Goal: Task Accomplishment & Management: Manage account settings

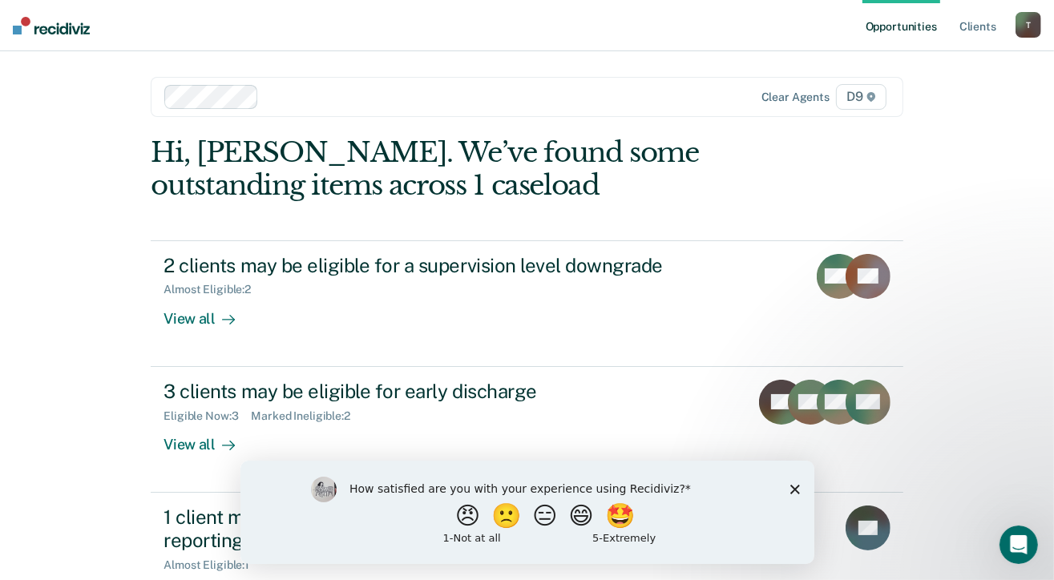
click at [792, 491] on icon "Close survey" at bounding box center [795, 489] width 10 height 10
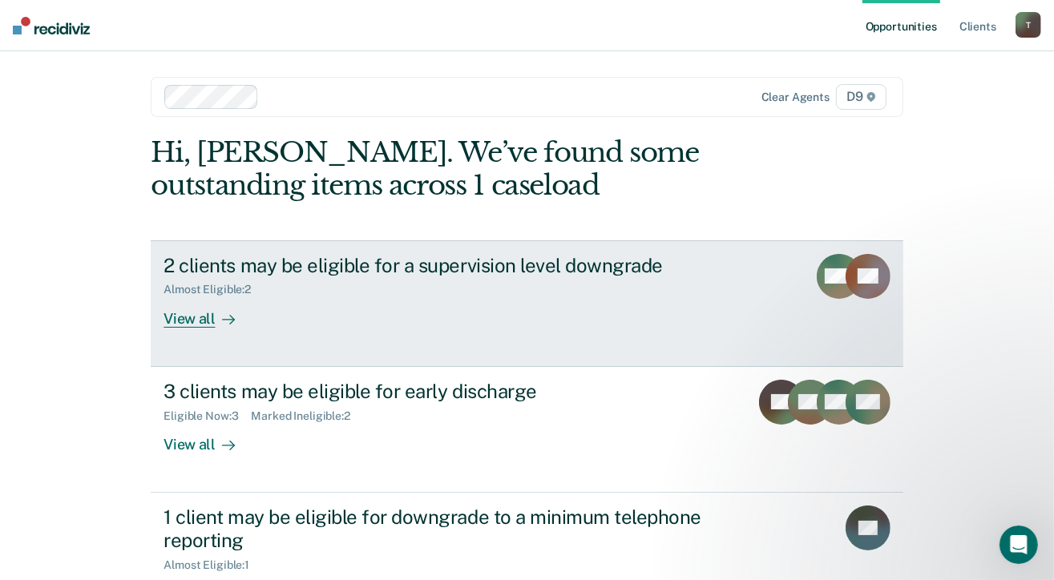
click at [175, 309] on div "View all" at bounding box center [209, 312] width 90 height 31
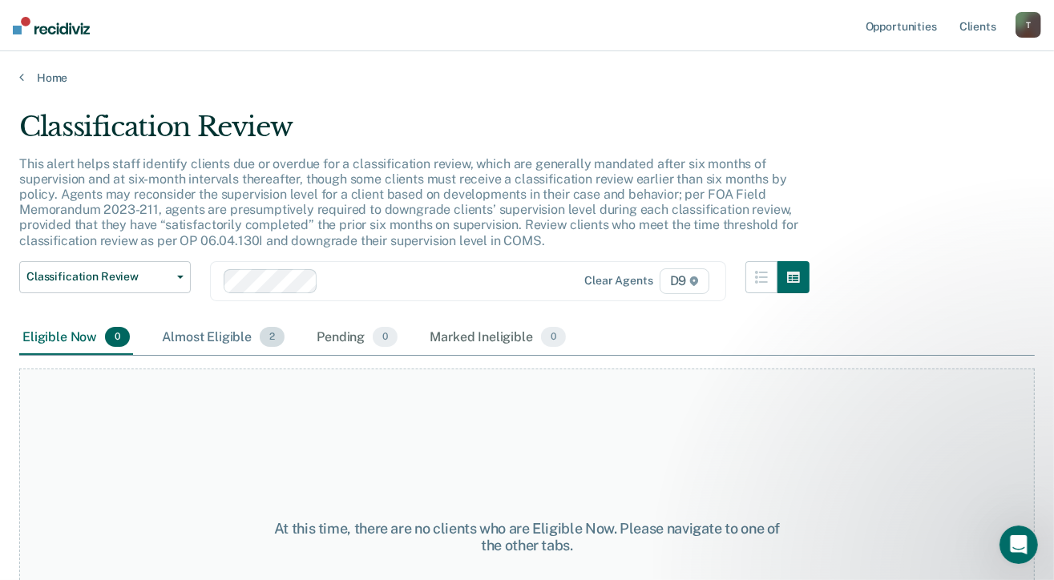
click at [225, 340] on div "Almost Eligible 2" at bounding box center [223, 338] width 129 height 35
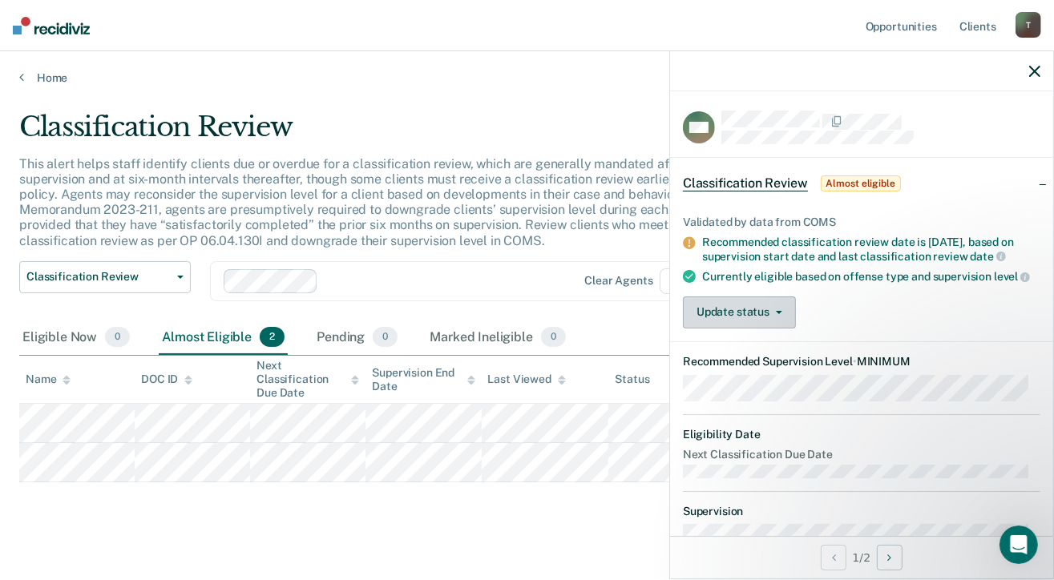
click at [769, 318] on button "Update status" at bounding box center [739, 313] width 113 height 32
click at [842, 315] on div "Update status [PERSON_NAME] Mark Ineligible" at bounding box center [862, 313] width 358 height 32
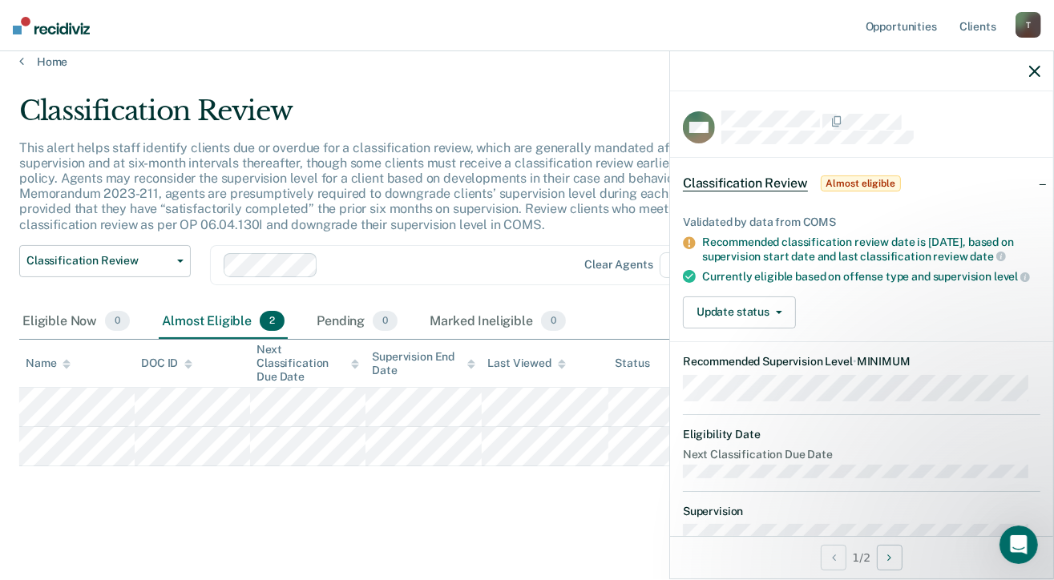
click at [289, 494] on div "Classification Review This alert helps staff identify clients due or overdue fo…" at bounding box center [527, 304] width 1016 height 418
click at [767, 329] on button "Update status" at bounding box center [739, 313] width 113 height 32
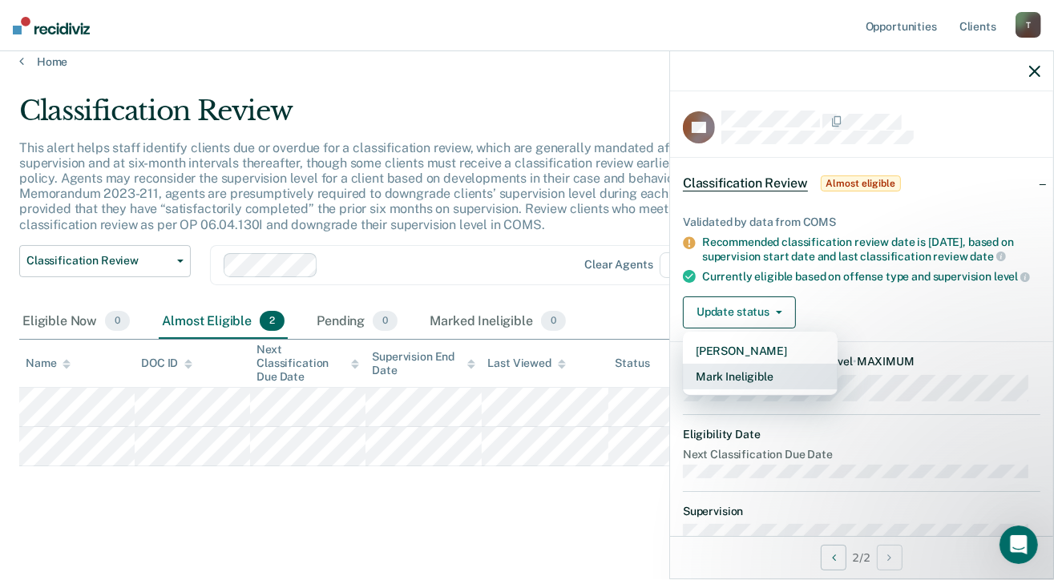
click at [738, 389] on button "Mark Ineligible" at bounding box center [760, 377] width 155 height 26
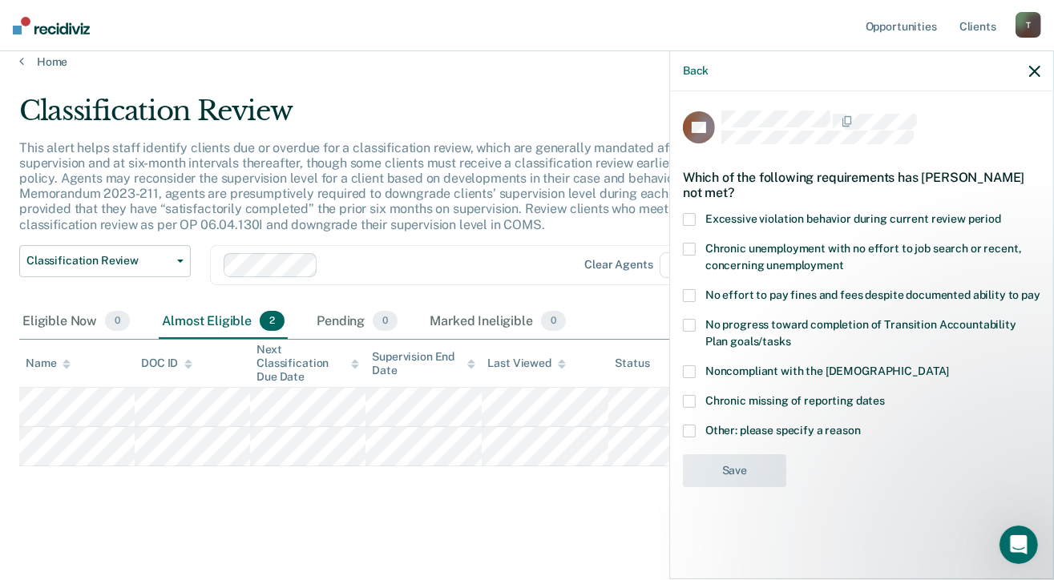
click at [693, 431] on span at bounding box center [689, 431] width 13 height 13
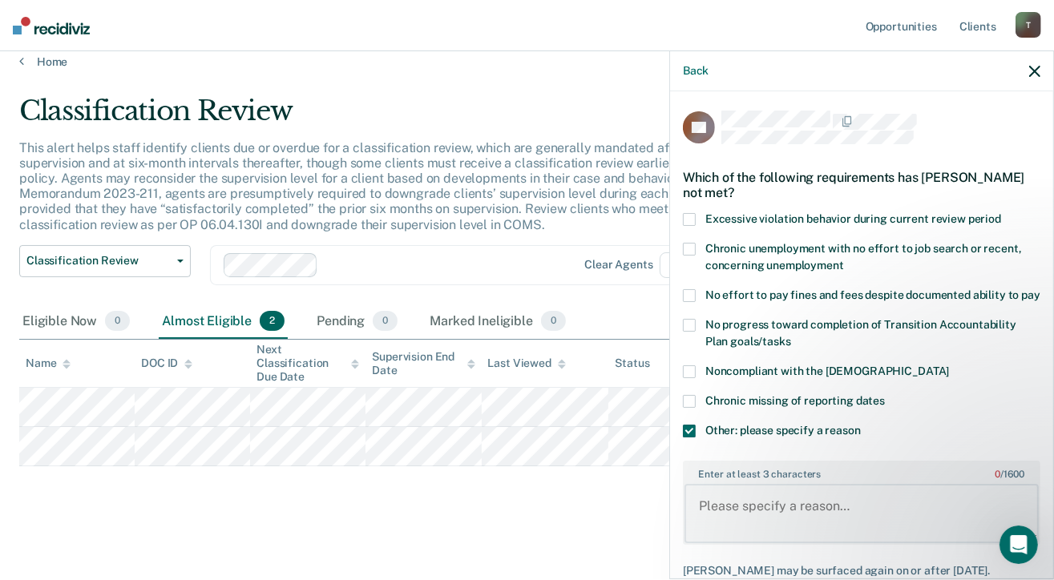
click at [744, 516] on textarea "Enter at least 3 characters 0 / 1600" at bounding box center [862, 513] width 354 height 59
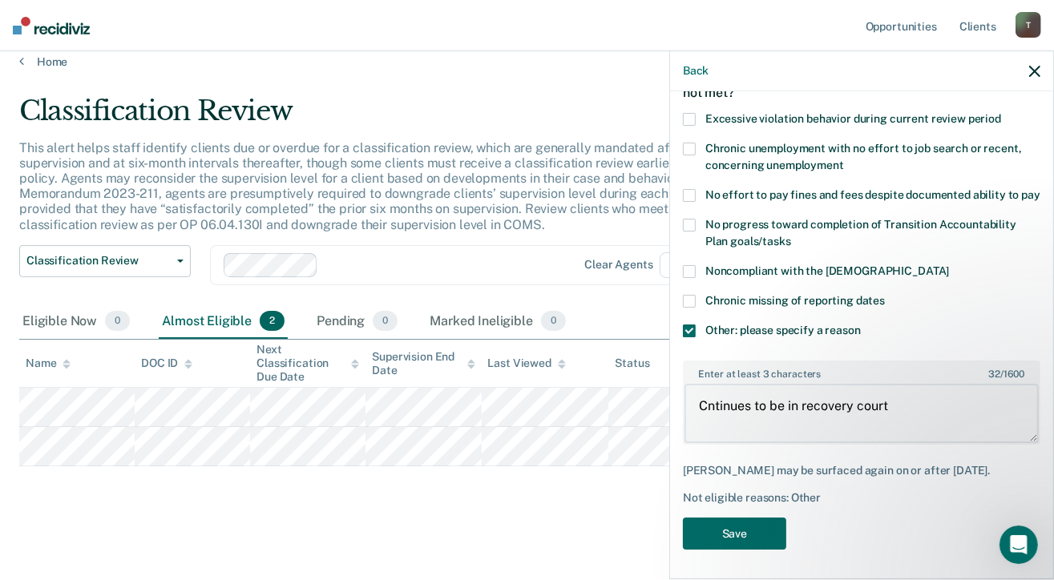
scroll to position [130, 0]
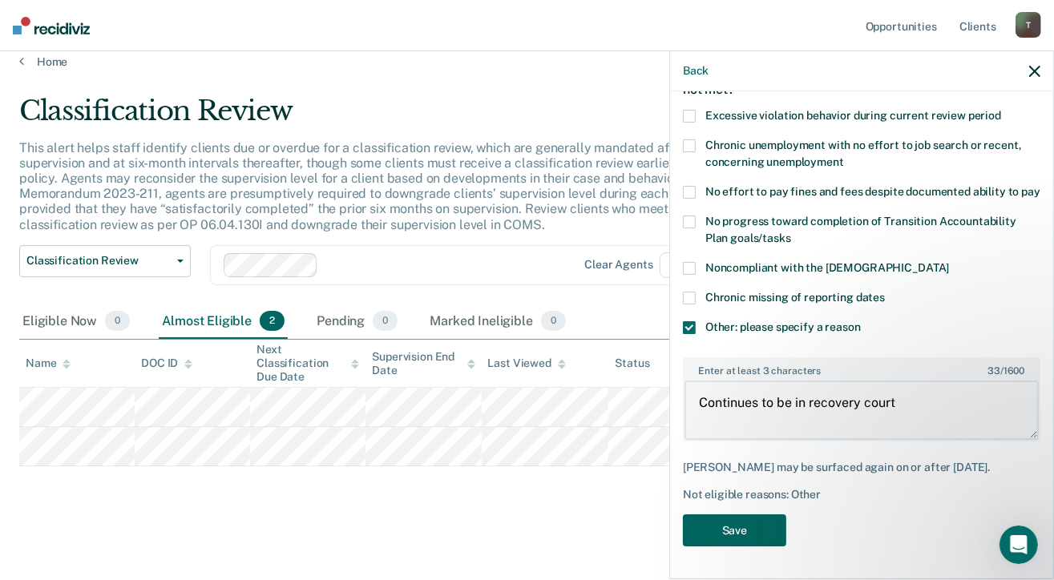
type textarea "Continues to be in recovery court"
click at [718, 532] on button "Save" at bounding box center [734, 531] width 103 height 33
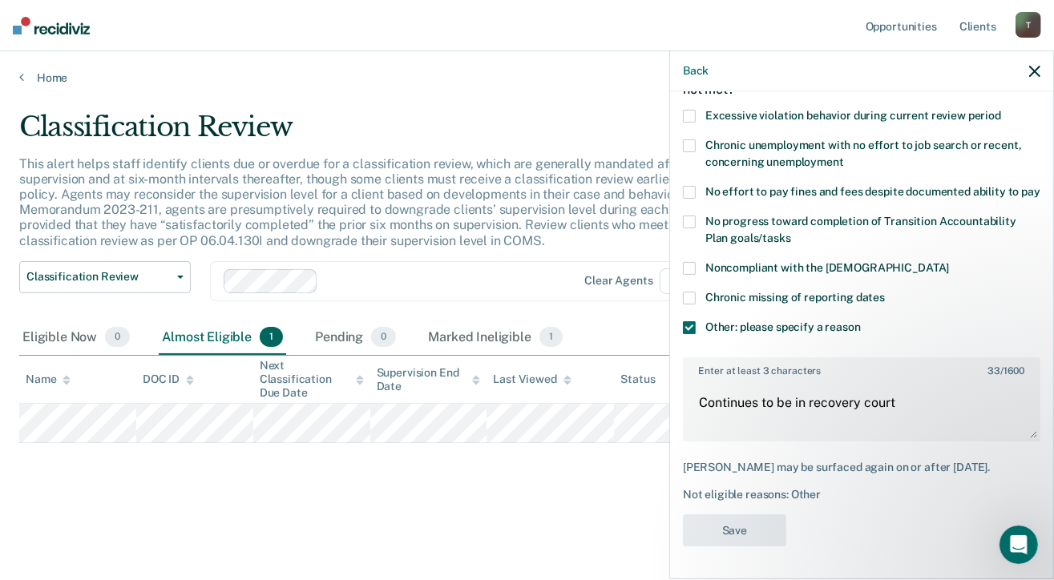
scroll to position [0, 0]
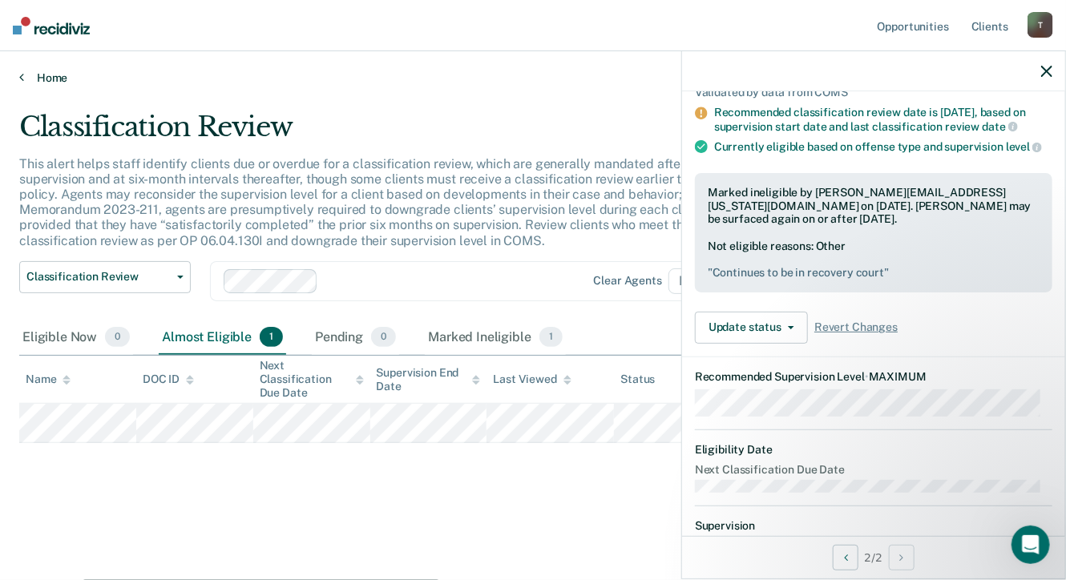
click at [59, 80] on link "Home" at bounding box center [533, 78] width 1028 height 14
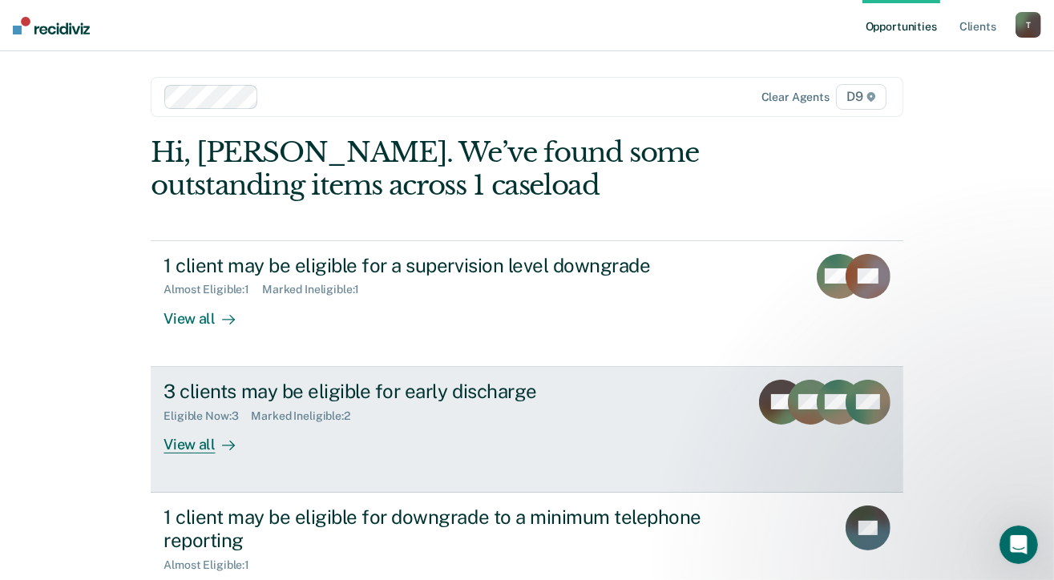
click at [204, 443] on div "View all" at bounding box center [209, 438] width 90 height 31
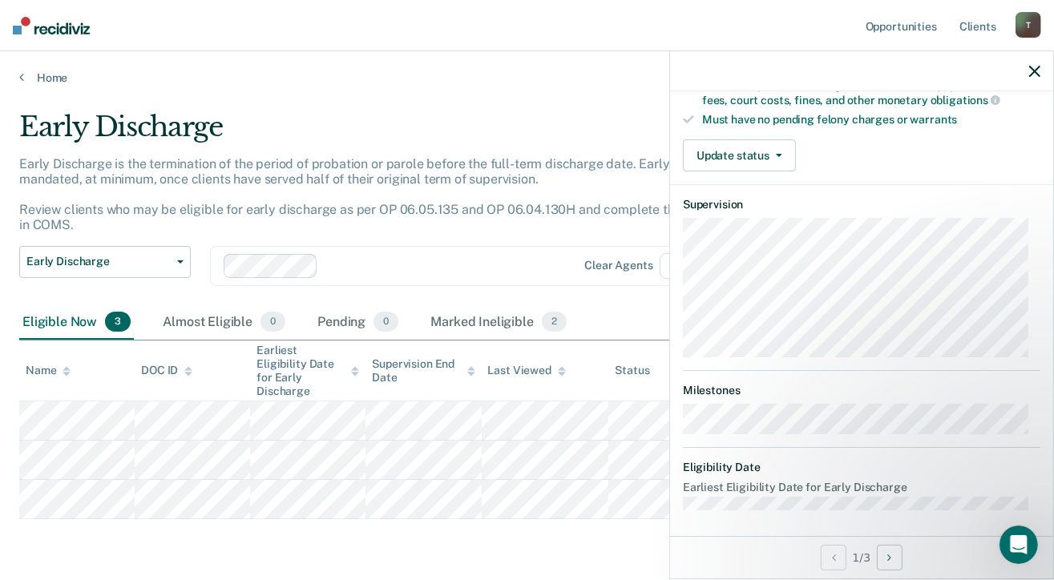
scroll to position [172, 0]
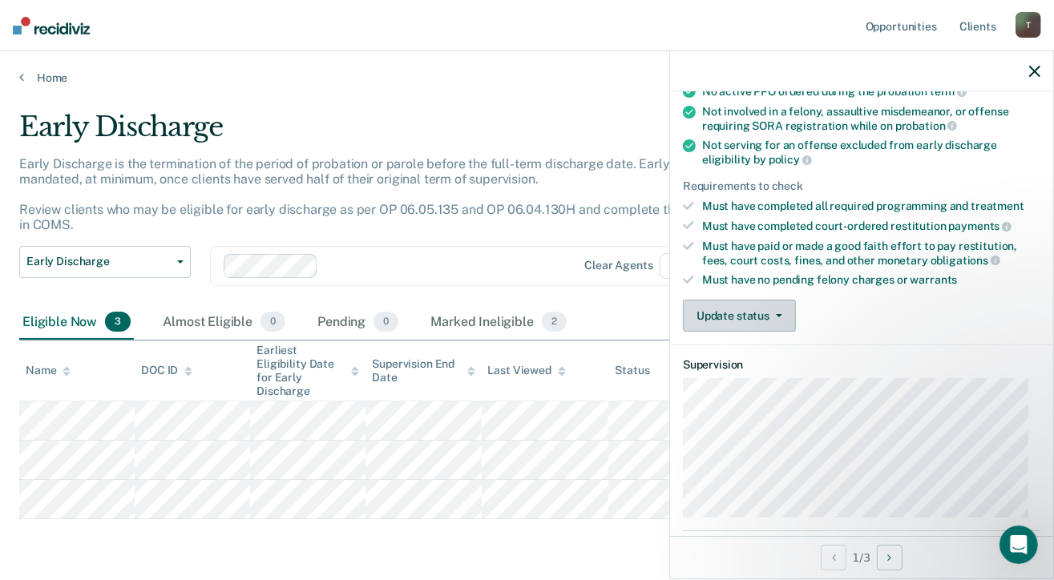
click at [746, 315] on button "Update status" at bounding box center [739, 316] width 113 height 32
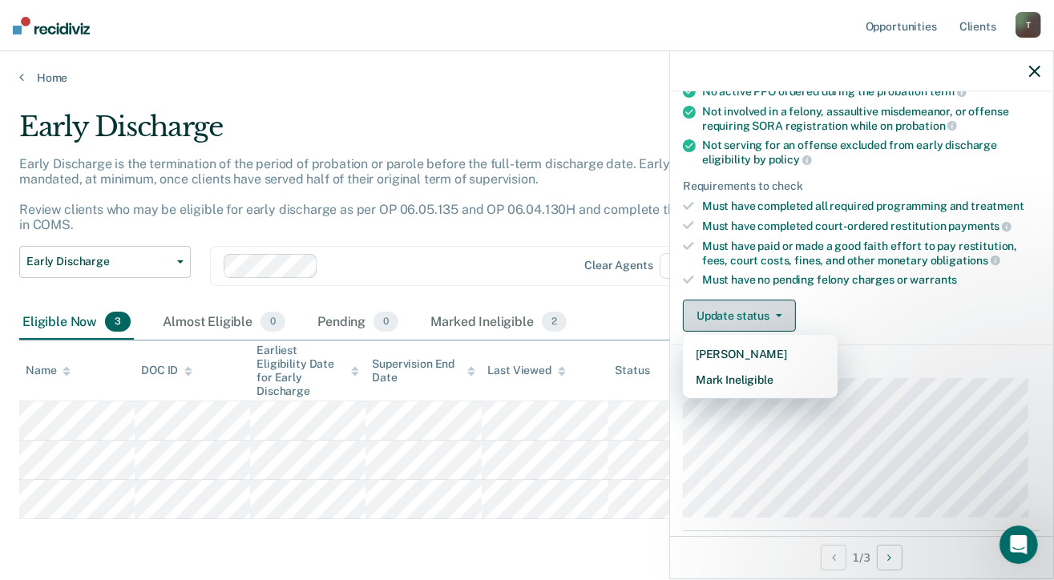
click at [746, 315] on button "Update status" at bounding box center [739, 316] width 113 height 32
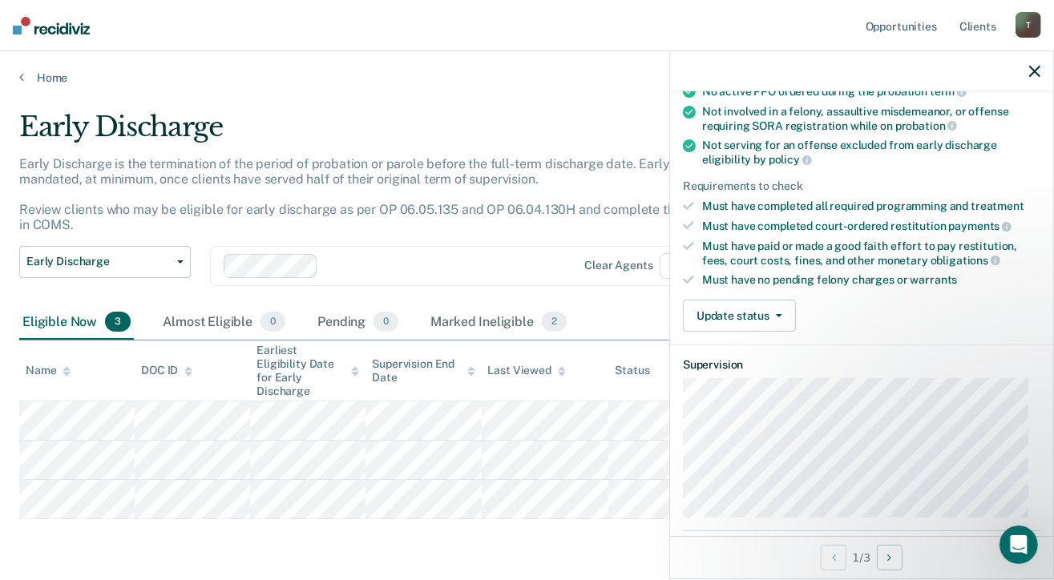
click at [1032, 75] on icon "button" at bounding box center [1034, 71] width 11 height 11
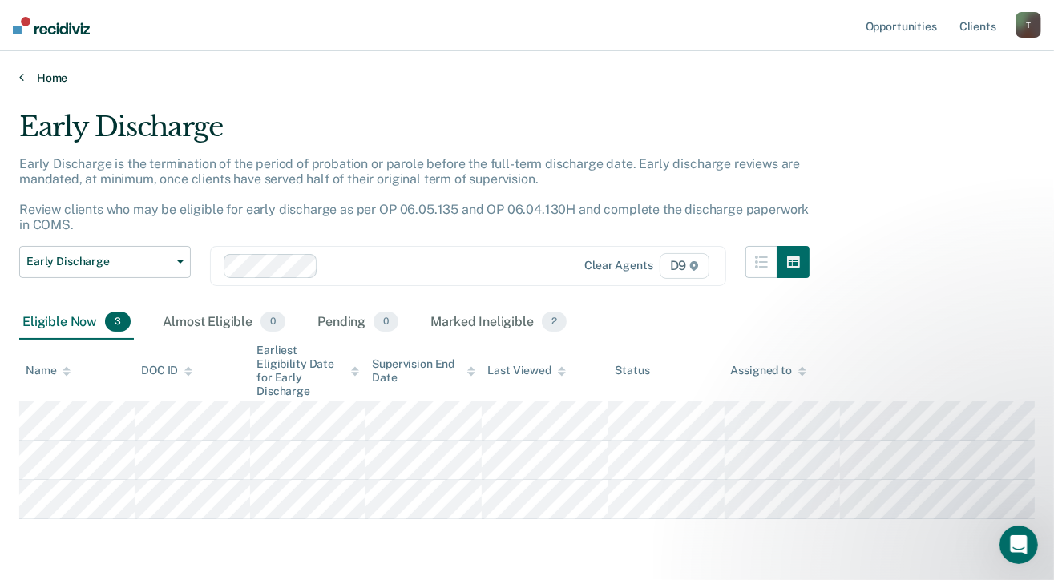
click at [27, 78] on link "Home" at bounding box center [527, 78] width 1016 height 14
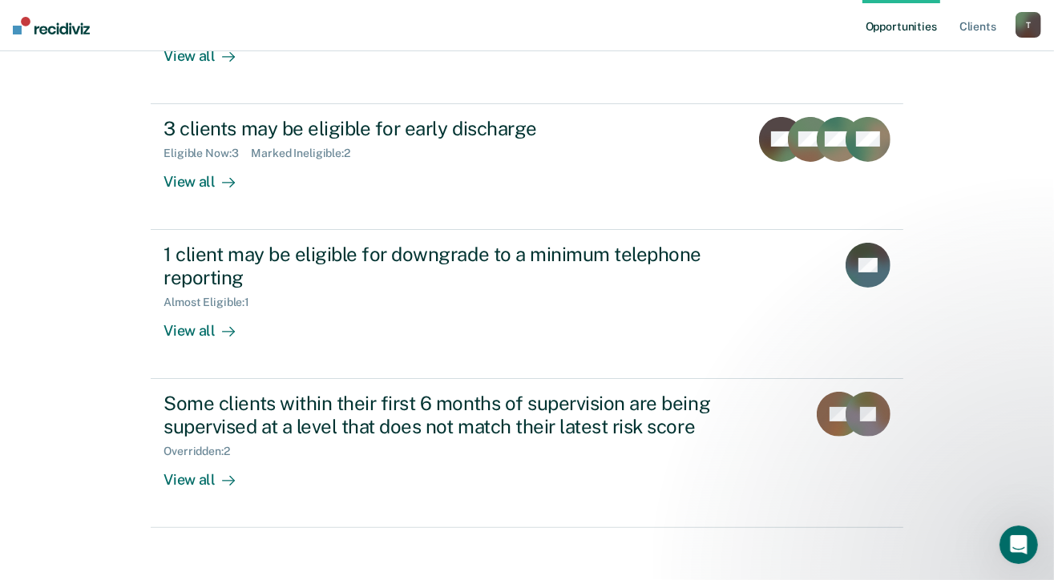
scroll to position [273, 0]
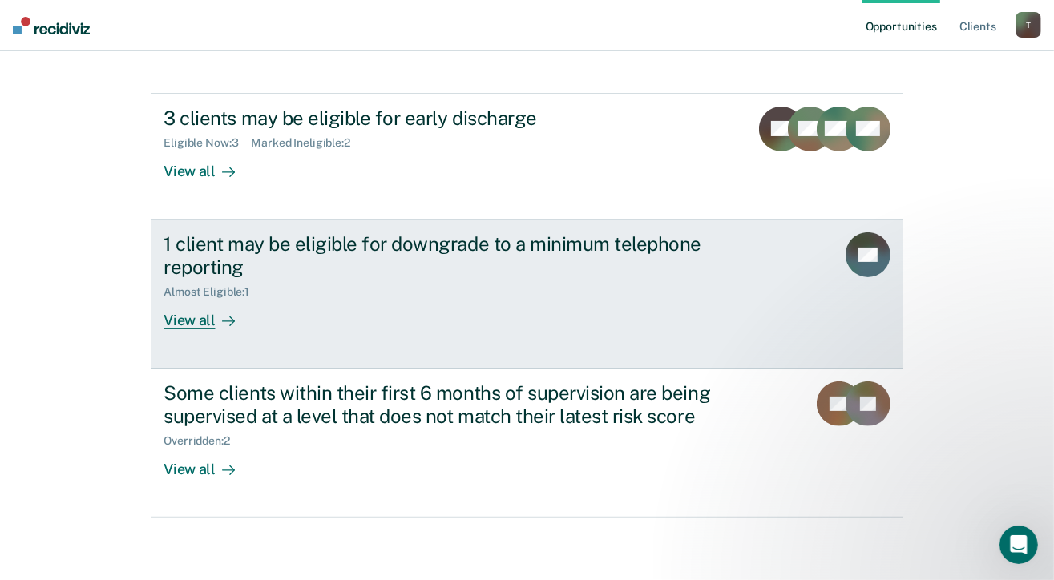
click at [164, 319] on div "View all" at bounding box center [209, 313] width 90 height 31
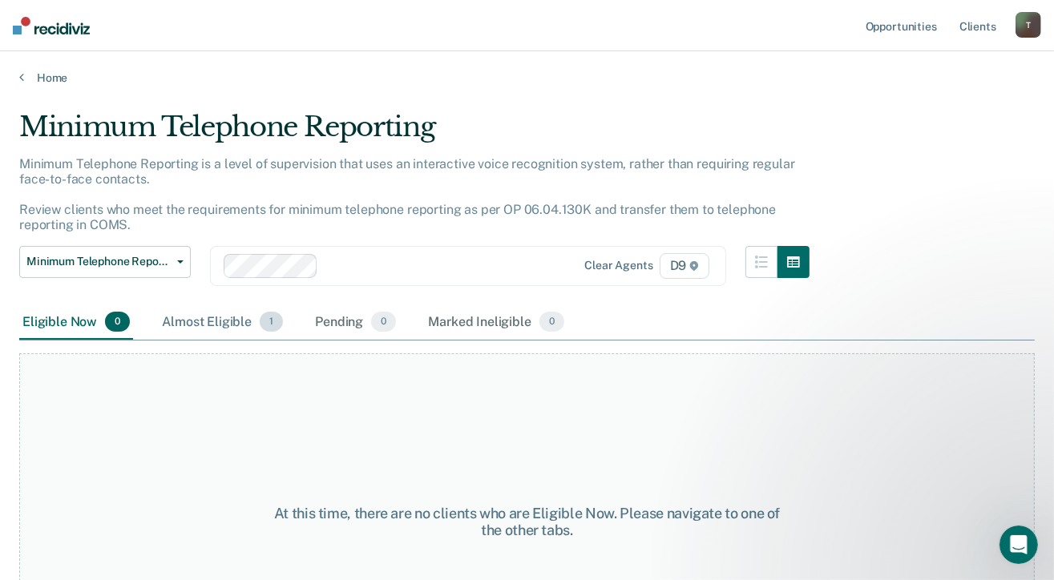
click at [221, 316] on div "Almost Eligible 1" at bounding box center [222, 322] width 127 height 35
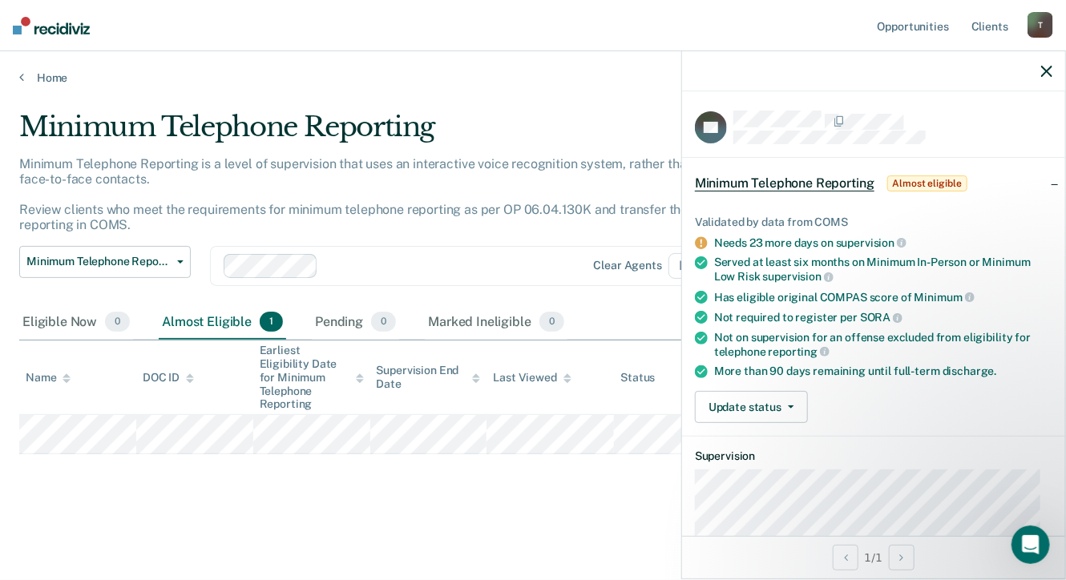
click at [312, 527] on main "Minimum Telephone Reporting Minimum Telephone Reporting is a level of supervisi…" at bounding box center [533, 330] width 1066 height 491
click at [1045, 74] on icon "button" at bounding box center [1046, 71] width 11 height 11
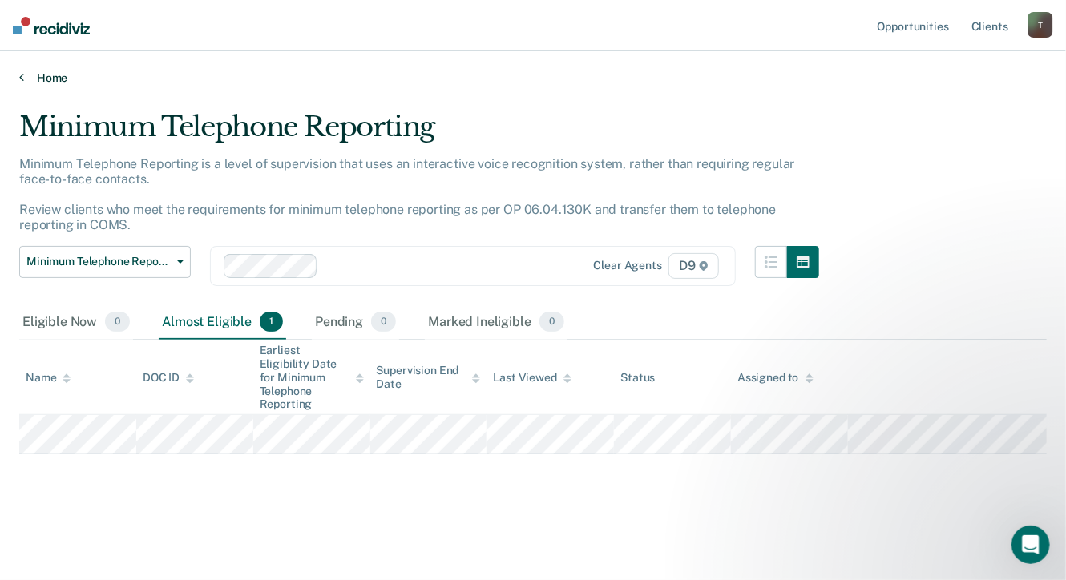
click at [36, 73] on link "Home" at bounding box center [533, 78] width 1028 height 14
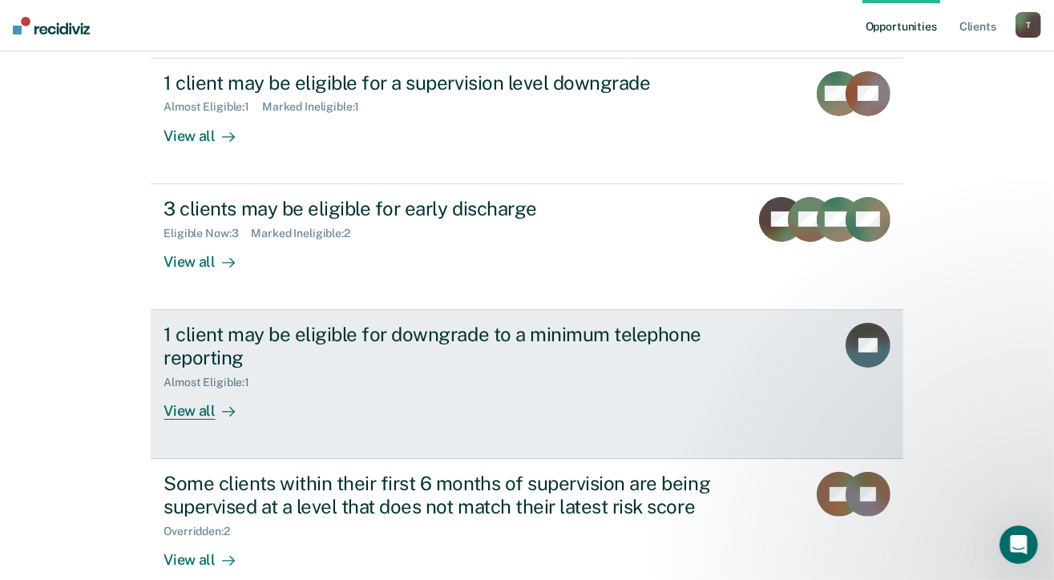
scroll to position [273, 0]
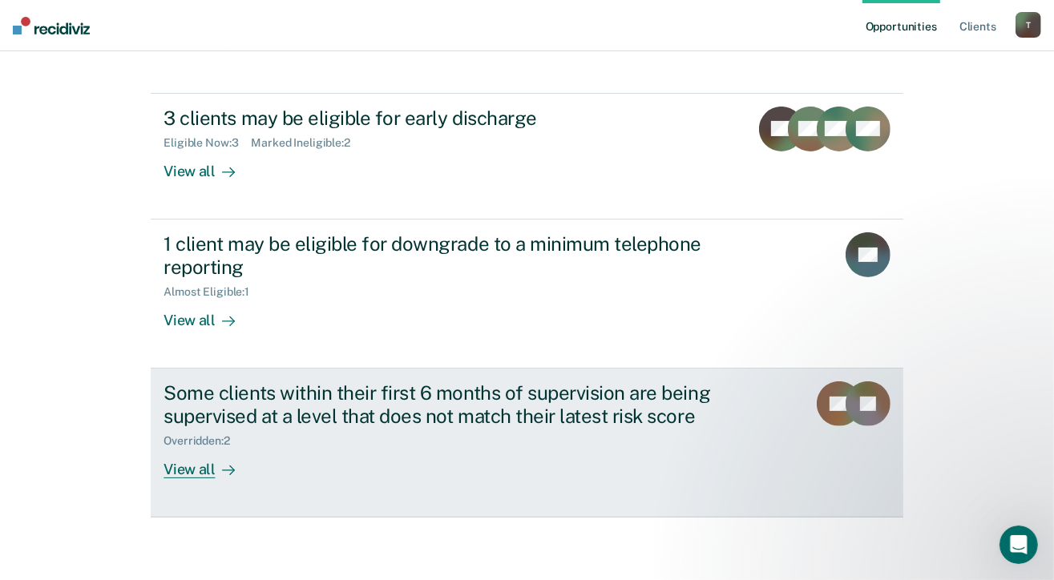
click at [176, 479] on link "Some clients within their first 6 months of supervision are being supervised at…" at bounding box center [527, 443] width 752 height 149
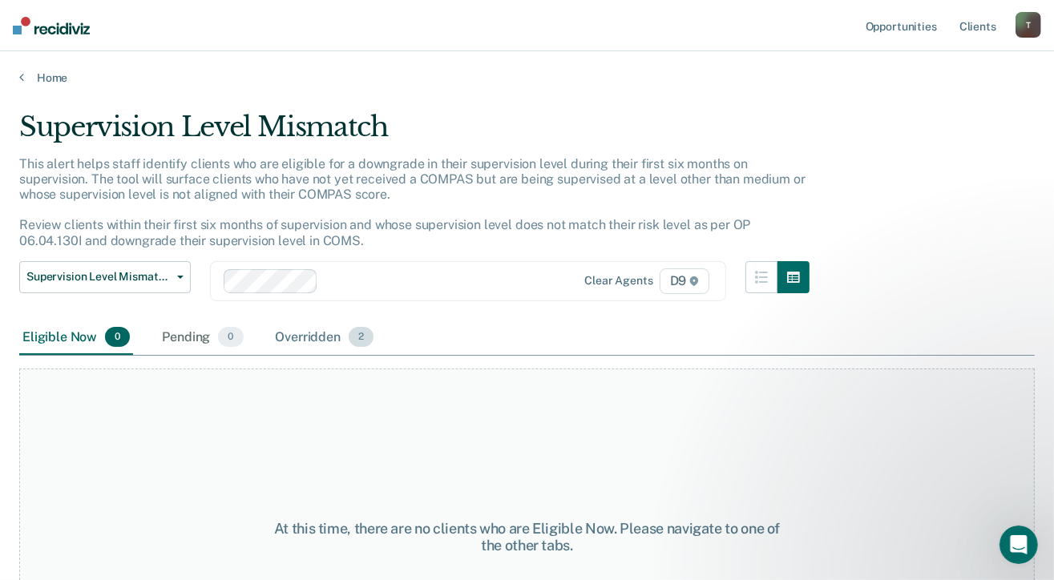
click at [289, 336] on div "Overridden 2" at bounding box center [325, 338] width 105 height 35
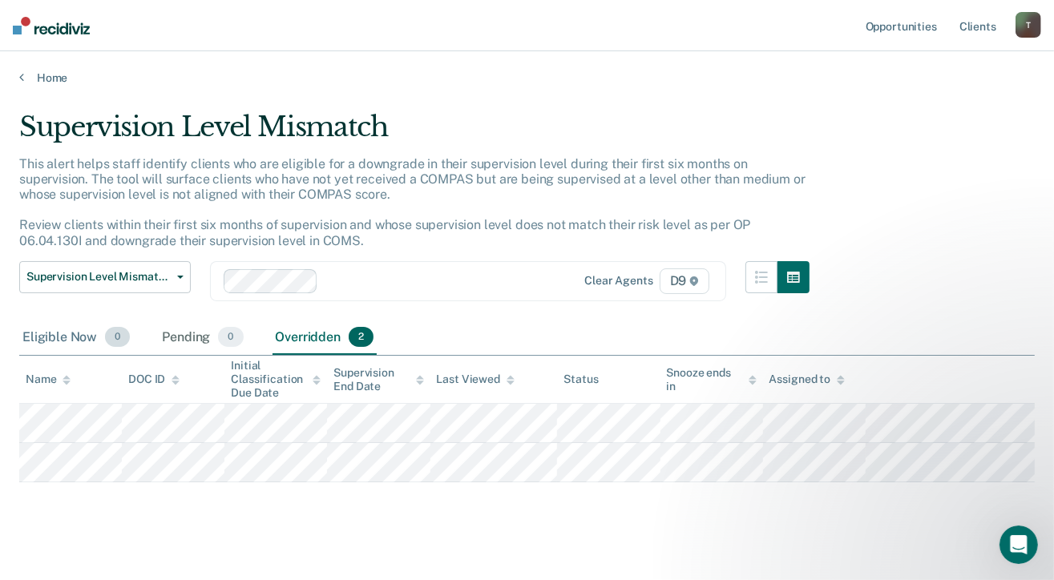
click at [87, 346] on div "Eligible Now 0" at bounding box center [76, 338] width 114 height 35
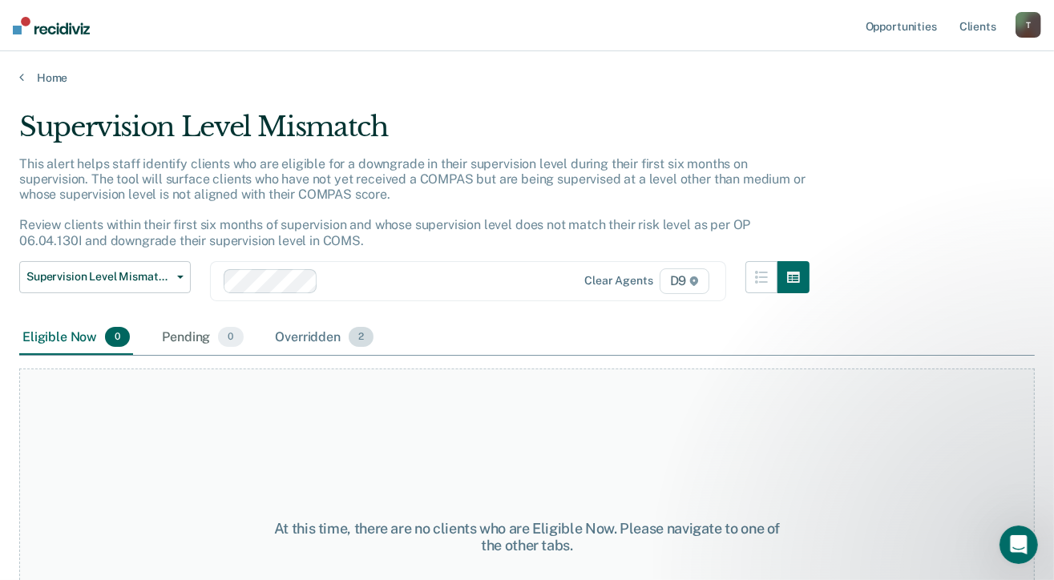
click at [326, 340] on div "Overridden 2" at bounding box center [325, 338] width 105 height 35
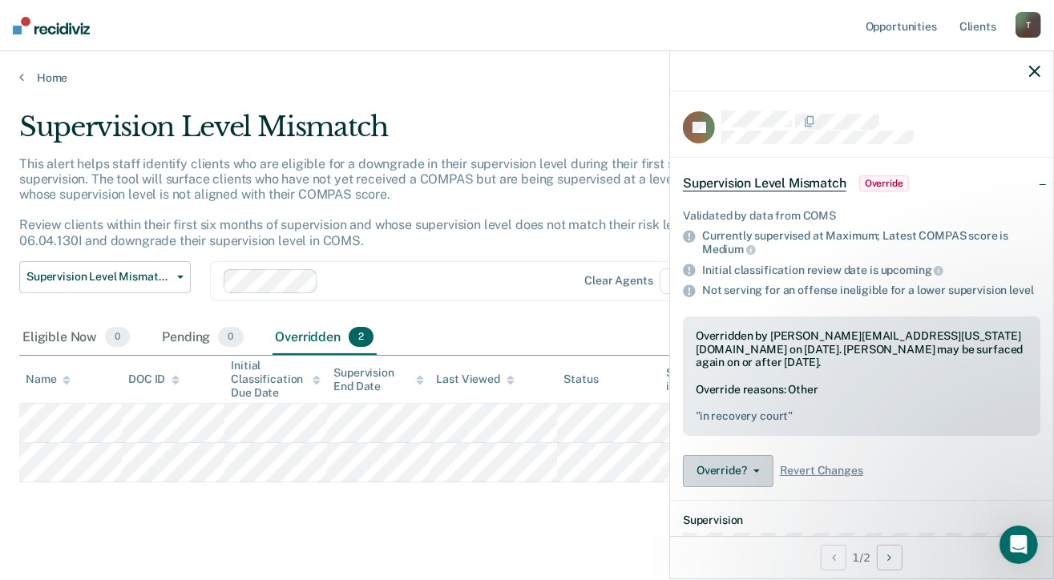
click at [745, 471] on button "Override?" at bounding box center [728, 471] width 91 height 32
click at [1029, 77] on icon "button" at bounding box center [1034, 71] width 11 height 11
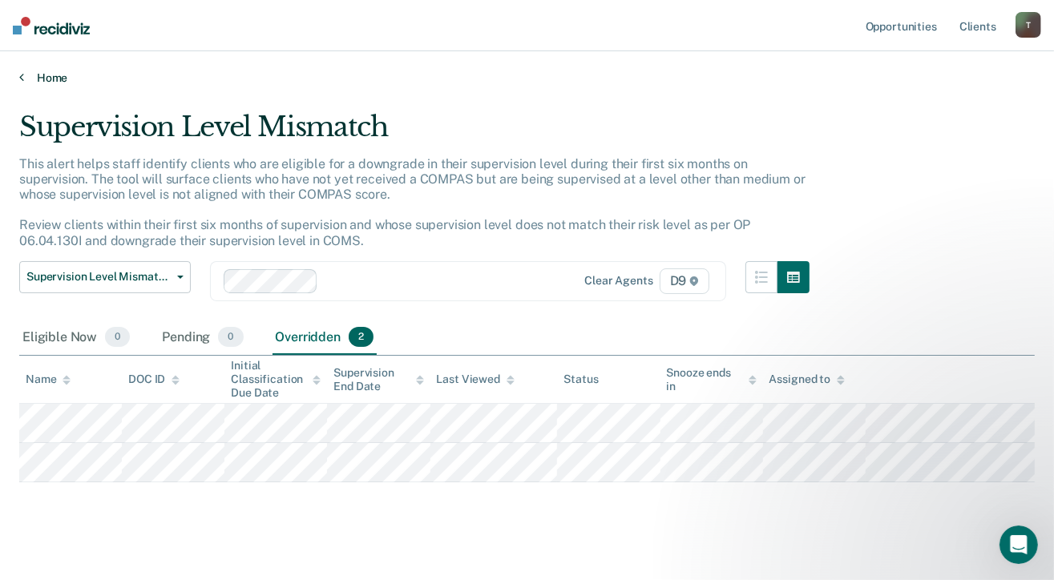
click at [51, 78] on link "Home" at bounding box center [527, 78] width 1016 height 14
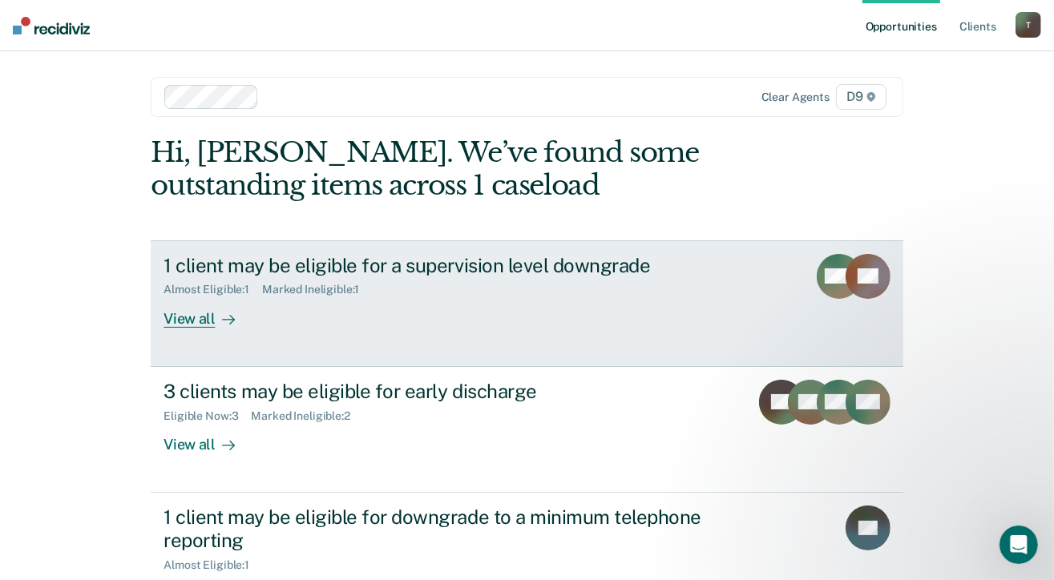
scroll to position [273, 0]
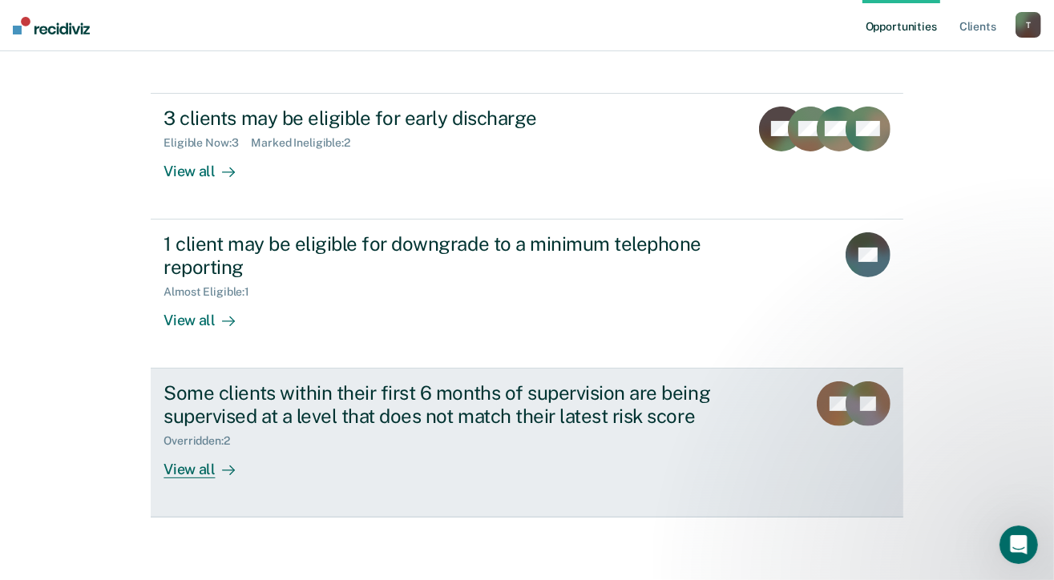
click at [194, 463] on div "View all" at bounding box center [209, 462] width 90 height 31
